Goal: Communication & Community: Answer question/provide support

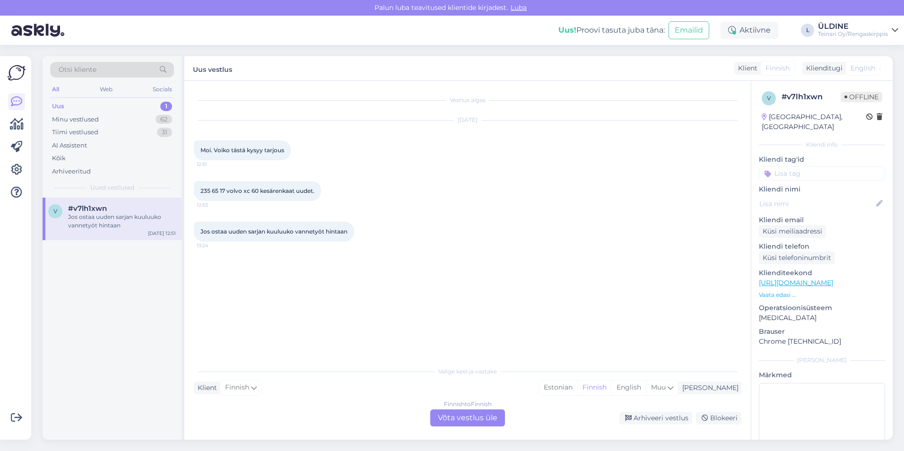
click at [468, 420] on div "Finnish to Finnish Võta vestlus üle" at bounding box center [467, 417] width 75 height 17
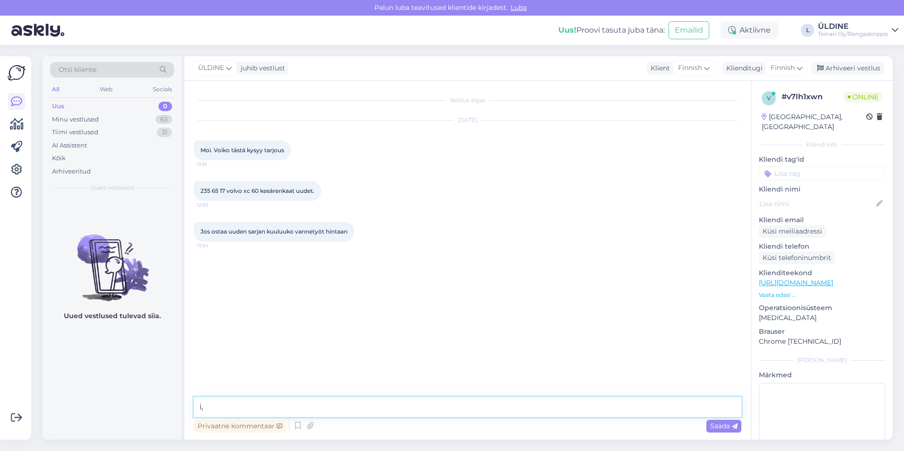
click at [231, 404] on textarea "i," at bounding box center [467, 407] width 547 height 20
type textarea "i"
paste textarea "235/65R17 Davanti DX740 108V XL B,B 69dB / kesä"
click at [214, 407] on textarea "Hei, 235/65R17 Davanti DX740 108V XL B,B 69dB / kesä" at bounding box center [467, 407] width 547 height 20
click at [576, 405] on textarea "Hei, meiltä löytyy uudet kesärenkaat 235/65R17 Davanti DX740 108V XL B,B 69dB /…" at bounding box center [467, 407] width 547 height 20
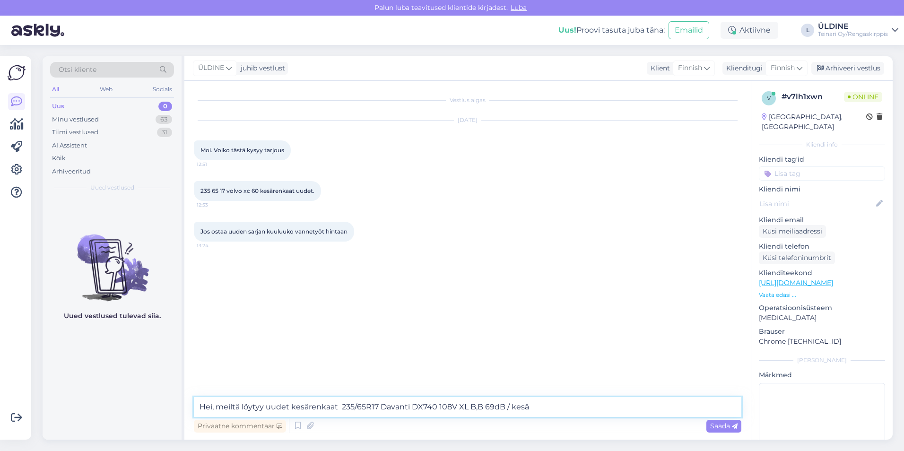
paste textarea "99,00€/kpl"
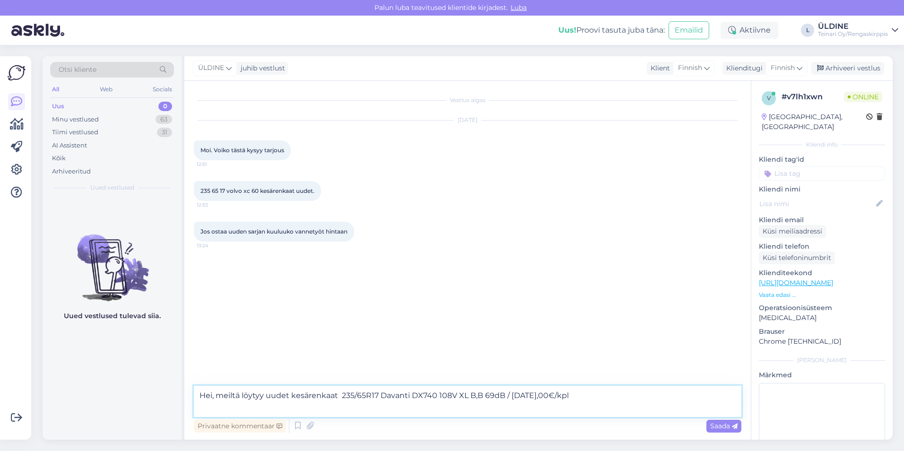
paste textarea "[URL][DOMAIN_NAME]"
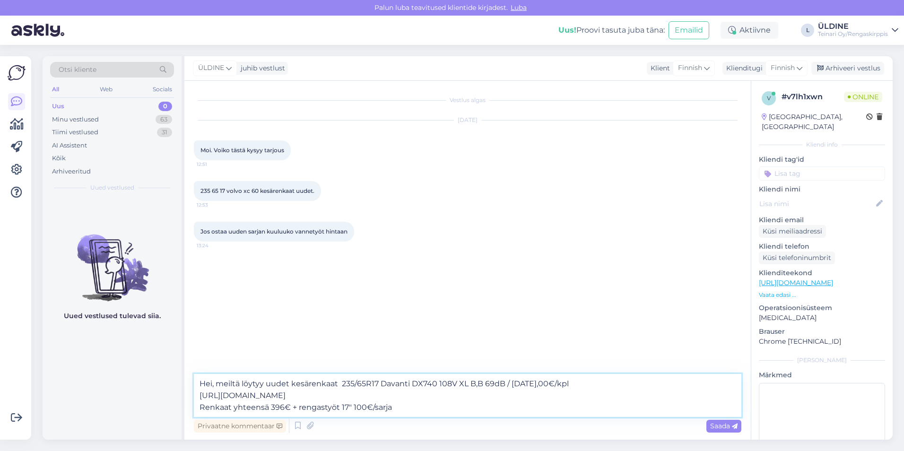
click at [288, 407] on textarea "Hei, meiltä löytyy uudet kesärenkaat 235/65R17 Davanti DX740 108V XL B,B 69dB /…" at bounding box center [467, 395] width 547 height 43
type textarea "Hei, meiltä löytyy uudet kesärenkaat 235/65R17 Davanti DX740 108V XL B,B 69dB /…"
click at [729, 425] on span "Saada" at bounding box center [723, 426] width 27 height 9
